Goal: Task Accomplishment & Management: Manage account settings

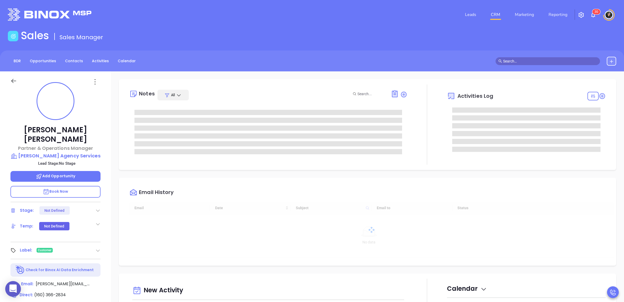
type input "[DATE]"
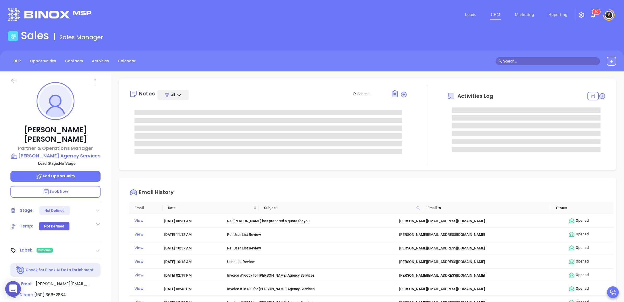
type input "[PERSON_NAME]"
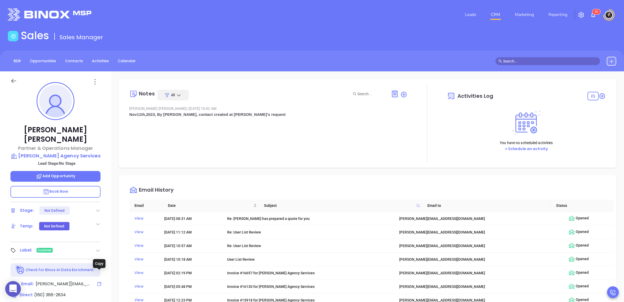
drag, startPoint x: 99, startPoint y: 275, endPoint x: 612, endPoint y: 222, distance: 515.9
click at [99, 281] on icon at bounding box center [99, 283] width 5 height 5
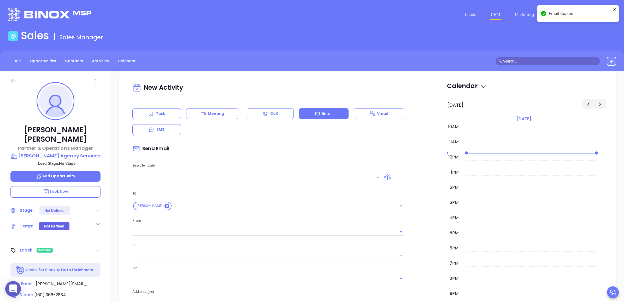
scroll to position [71, 0]
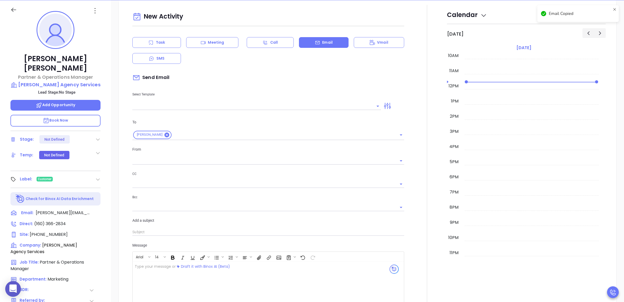
type input "[PERSON_NAME]"
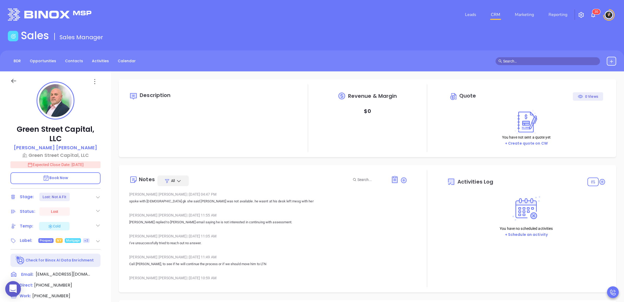
type input "[DATE]"
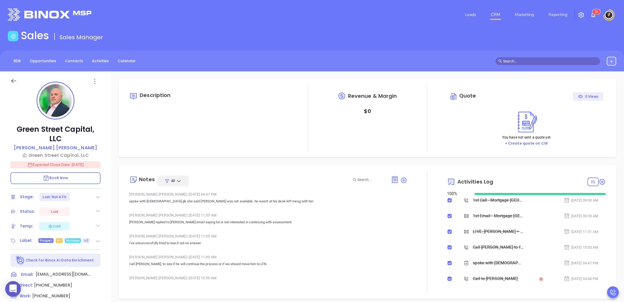
scroll to position [152, 0]
type input "[PERSON_NAME]"
click at [487, 15] on li "CRM" at bounding box center [496, 14] width 24 height 10
click at [492, 14] on link "CRM" at bounding box center [496, 14] width 14 height 10
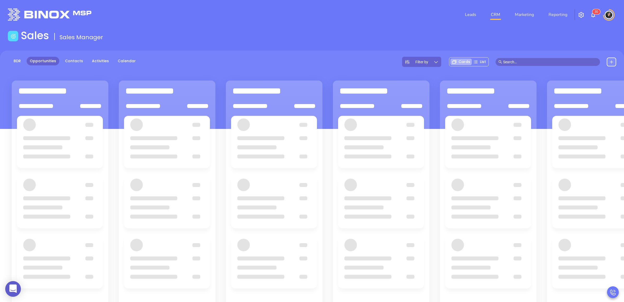
click at [411, 42] on div "Sales Sales Manager" at bounding box center [312, 36] width 615 height 15
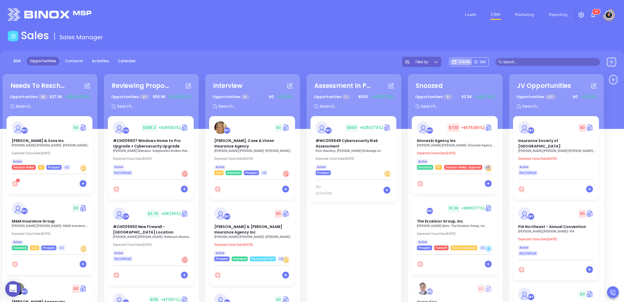
scroll to position [71, 0]
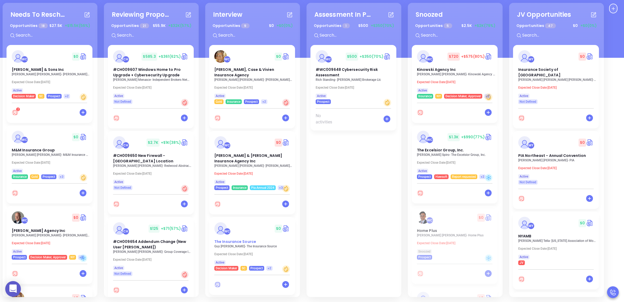
click at [242, 231] on div "WC $ 0 The Insurance Source" at bounding box center [252, 233] width 82 height 22
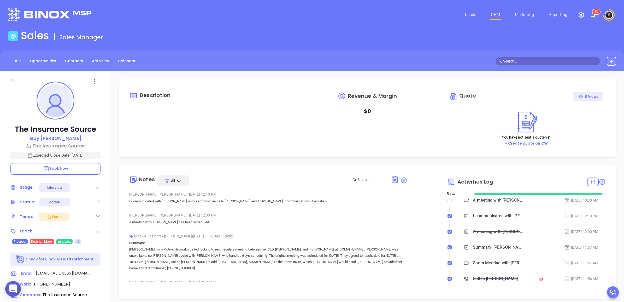
type input "[PERSON_NAME]"
click at [72, 130] on p "The Insurance Source" at bounding box center [55, 129] width 90 height 9
click at [57, 145] on p "The Insurance Source" at bounding box center [55, 145] width 90 height 7
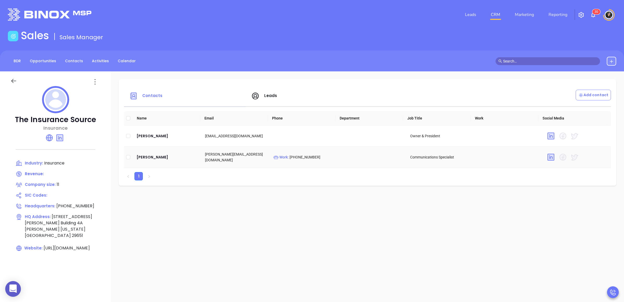
click at [149, 161] on td "[PERSON_NAME]" at bounding box center [166, 156] width 68 height 21
click at [149, 156] on div "[PERSON_NAME]" at bounding box center [167, 157] width 60 height 6
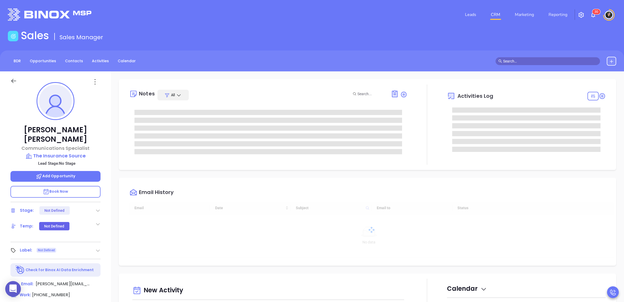
type input "[DATE]"
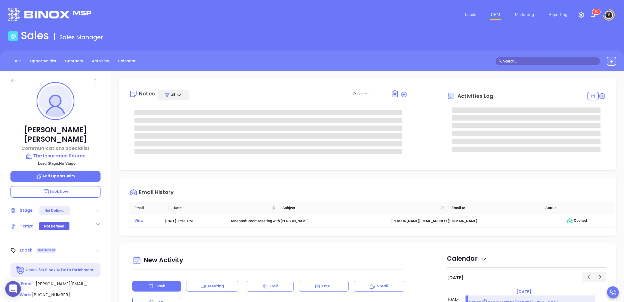
type input "[PERSON_NAME]"
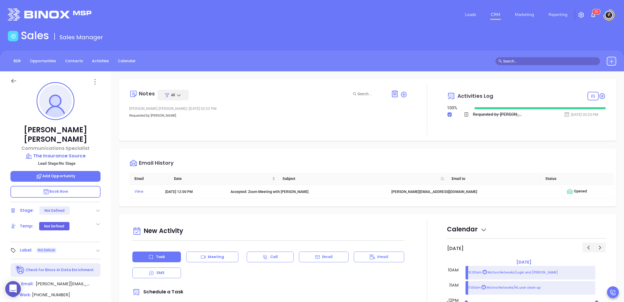
click at [494, 11] on link "CRM" at bounding box center [496, 14] width 14 height 10
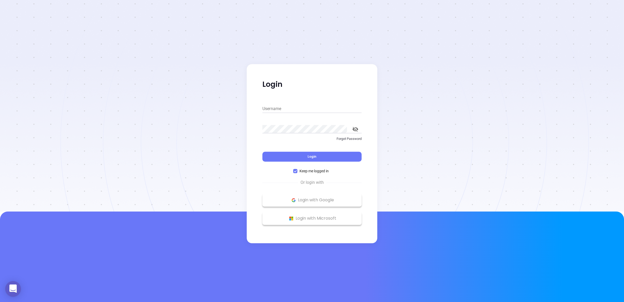
type input "[PERSON_NAME][EMAIL_ADDRESS][DOMAIN_NAME]"
click at [327, 154] on button "Login" at bounding box center [311, 156] width 99 height 10
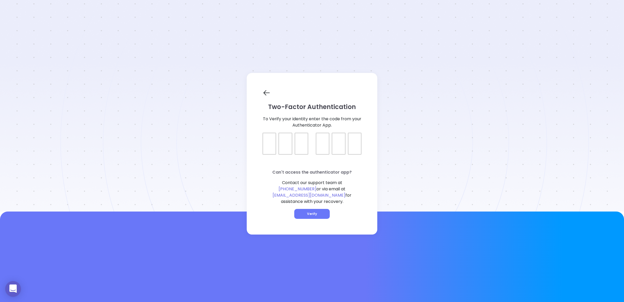
click at [271, 154] on div at bounding box center [269, 143] width 14 height 22
type input "640684"
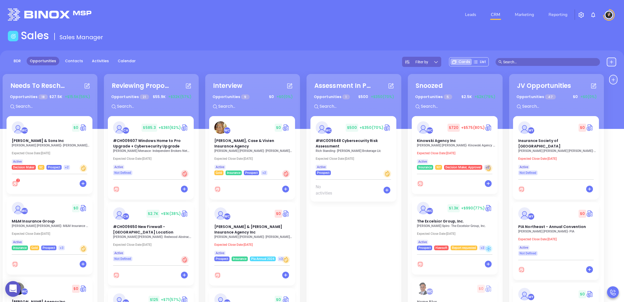
click at [494, 14] on link "CRM" at bounding box center [496, 14] width 14 height 10
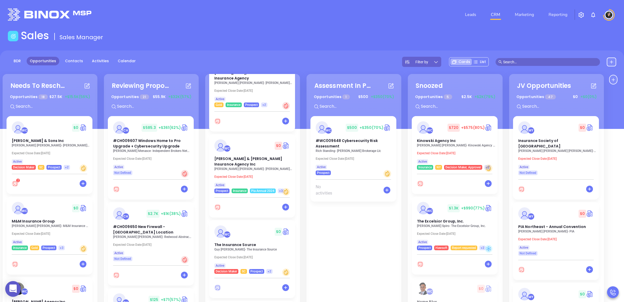
scroll to position [65, 0]
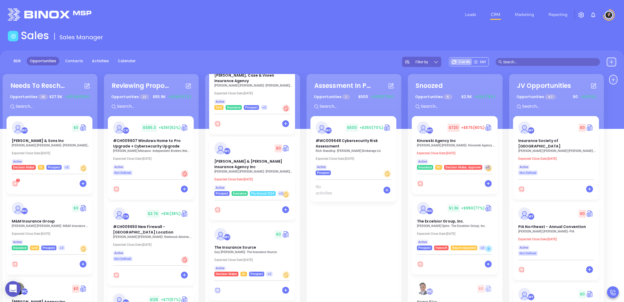
click at [260, 169] on p "[PERSON_NAME] - [PERSON_NAME] & [PERSON_NAME] Insurance Agency Inc." at bounding box center [253, 171] width 78 height 4
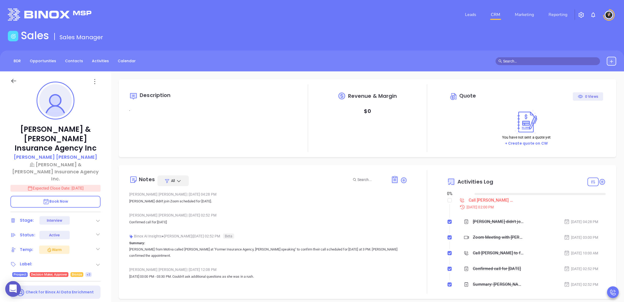
type input "[DATE]"
type input "[PERSON_NAME]"
click at [494, 13] on link "CRM" at bounding box center [496, 14] width 14 height 10
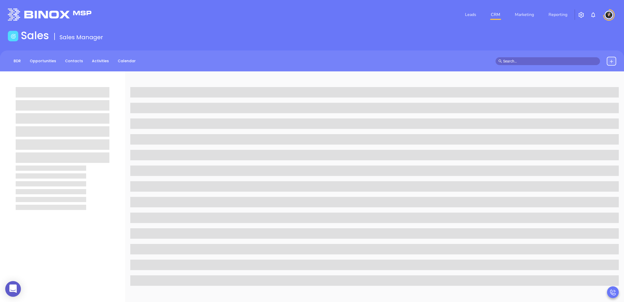
click at [553, 60] on input "text" at bounding box center [550, 61] width 94 height 6
paste input "andrea@harlaninsurance.com"
type input "andrea@harlaninsurance.com"
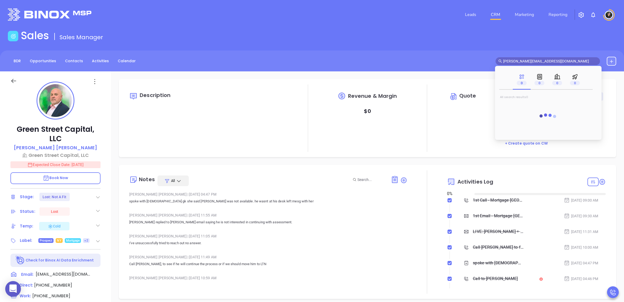
type input "[DATE]"
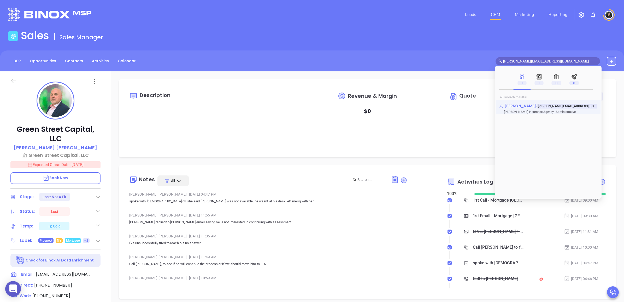
type input "andrea@harlaninsurance.com"
click at [527, 106] on span "Andrea Guillory" at bounding box center [521, 105] width 32 height 5
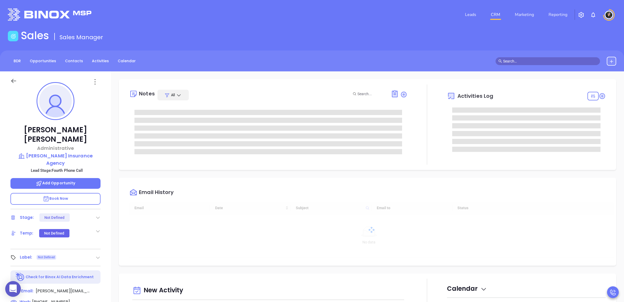
scroll to position [152, 0]
type input "[PERSON_NAME]"
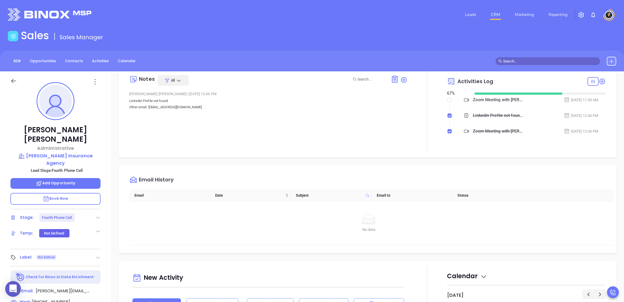
scroll to position [0, 0]
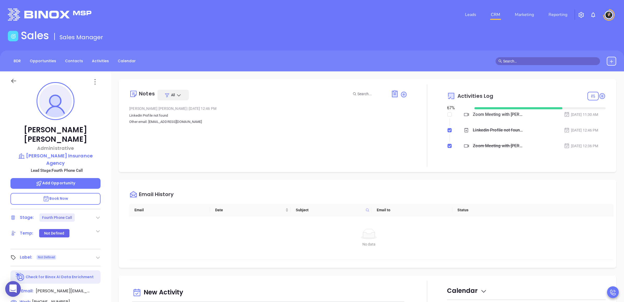
drag, startPoint x: 559, startPoint y: 165, endPoint x: 492, endPoint y: 144, distance: 69.7
click at [559, 165] on div "Activities Log 67 % Zoom Meeting with Walter Sep 17, 2025 | 11:30 AM Linkedin P…" at bounding box center [526, 125] width 159 height 82
